Goal: Check status: Check status

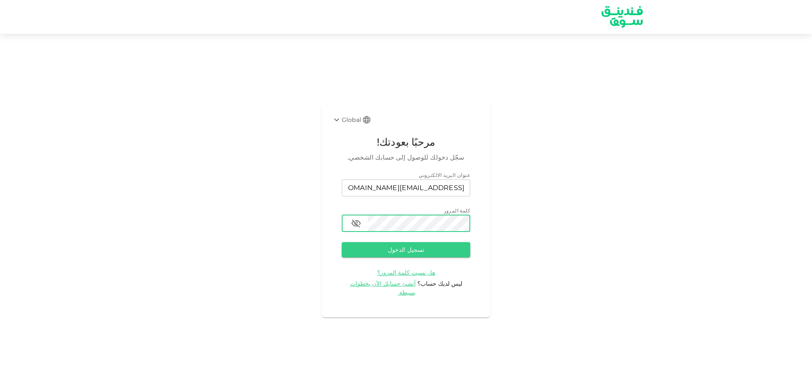
click at [342, 242] on button "تسجيل الدخول" at bounding box center [406, 249] width 129 height 15
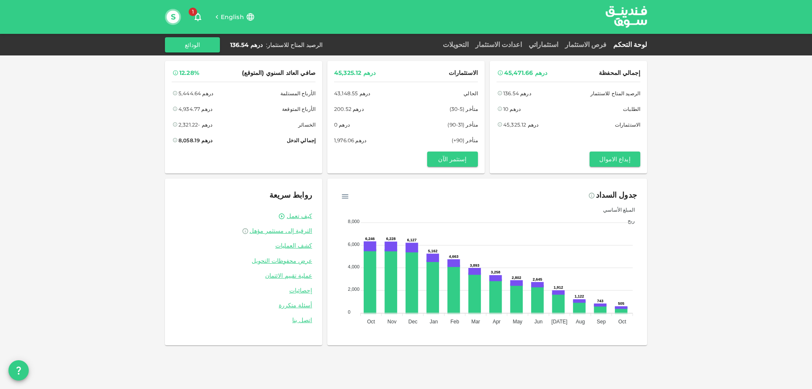
click at [234, 18] on span "English" at bounding box center [232, 17] width 23 height 8
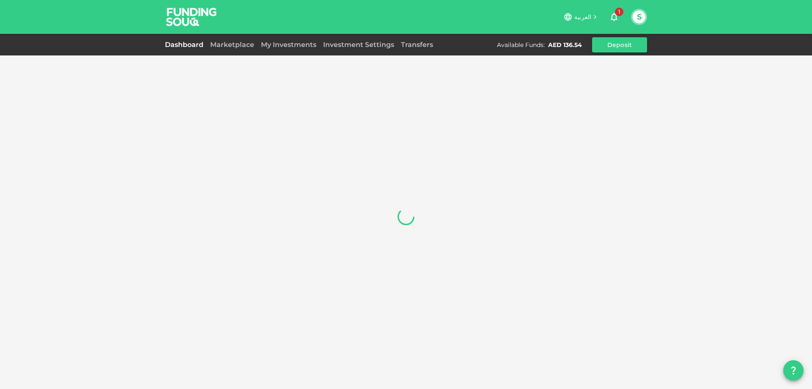
click at [615, 16] on icon "button" at bounding box center [614, 17] width 10 height 10
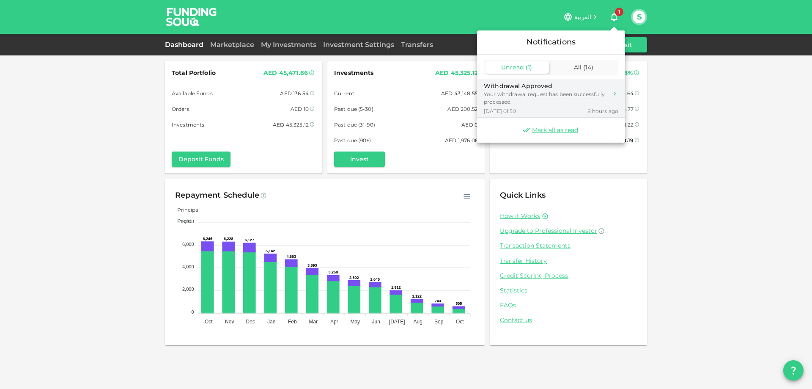
click at [525, 94] on div "Your withdrawal request has been successfully processed." at bounding box center [546, 98] width 124 height 15
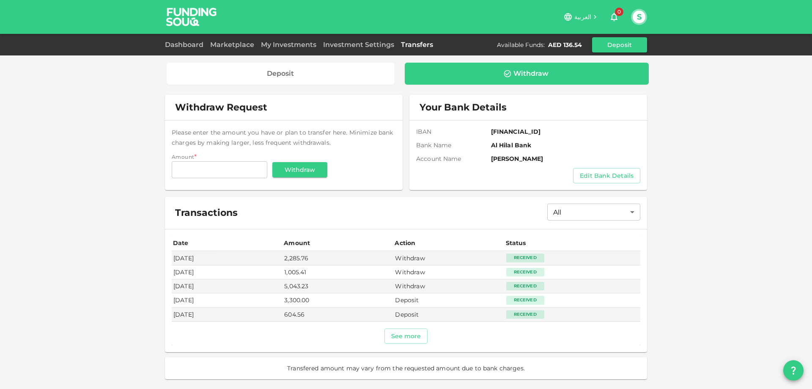
click at [588, 14] on span "العربية" at bounding box center [583, 17] width 17 height 8
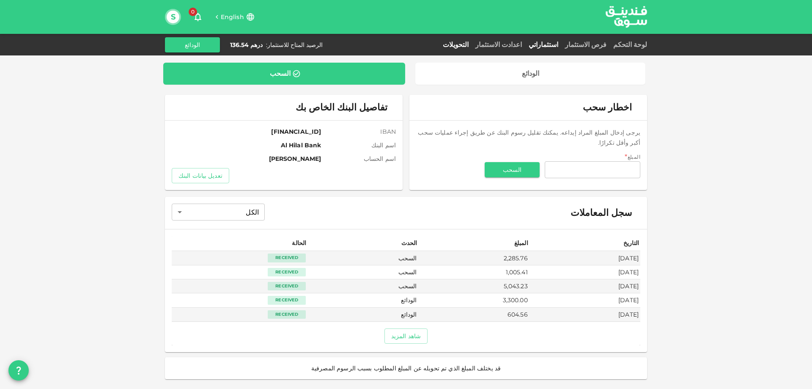
click at [562, 43] on link "استثماراتي" at bounding box center [543, 45] width 36 height 8
